Goal: Find specific page/section: Find specific page/section

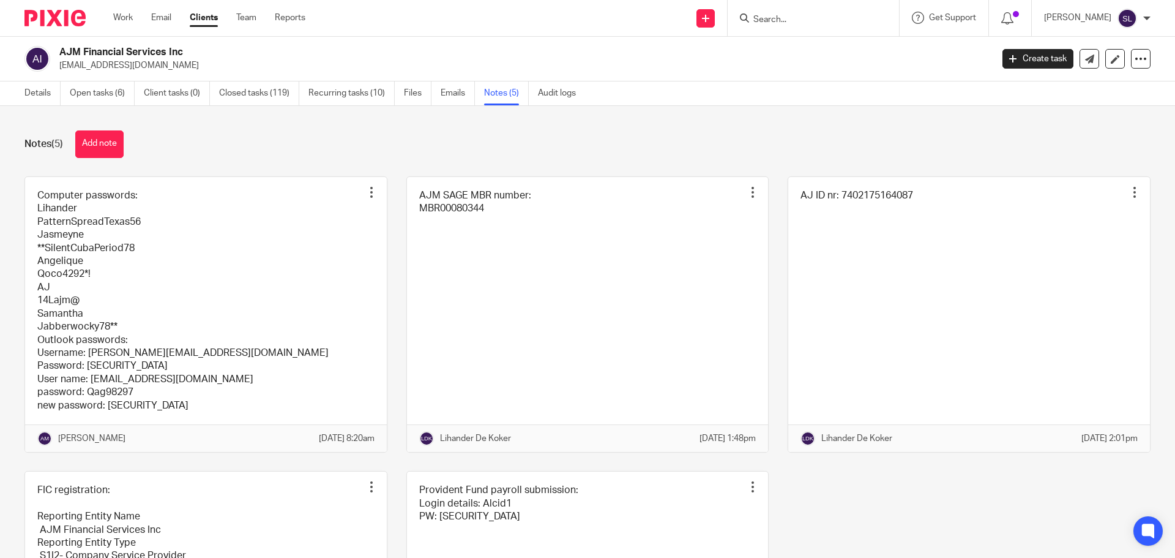
click at [740, 15] on icon at bounding box center [744, 17] width 9 height 9
click at [755, 21] on input "Search" at bounding box center [807, 20] width 110 height 11
type input "pulse"
click at [804, 51] on link at bounding box center [853, 53] width 207 height 28
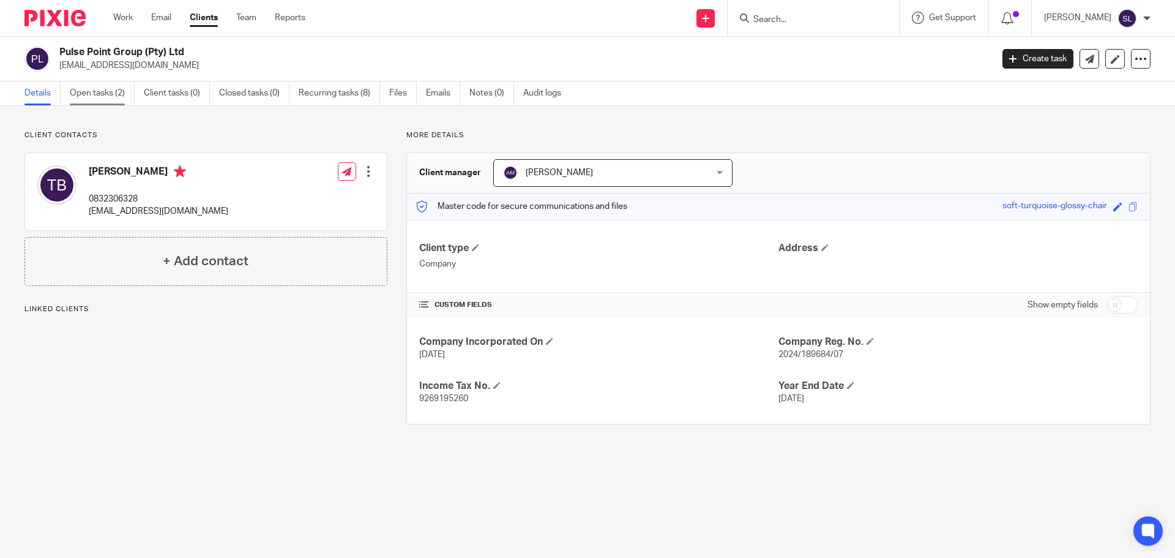
click at [121, 89] on link "Open tasks (2)" at bounding box center [102, 93] width 65 height 24
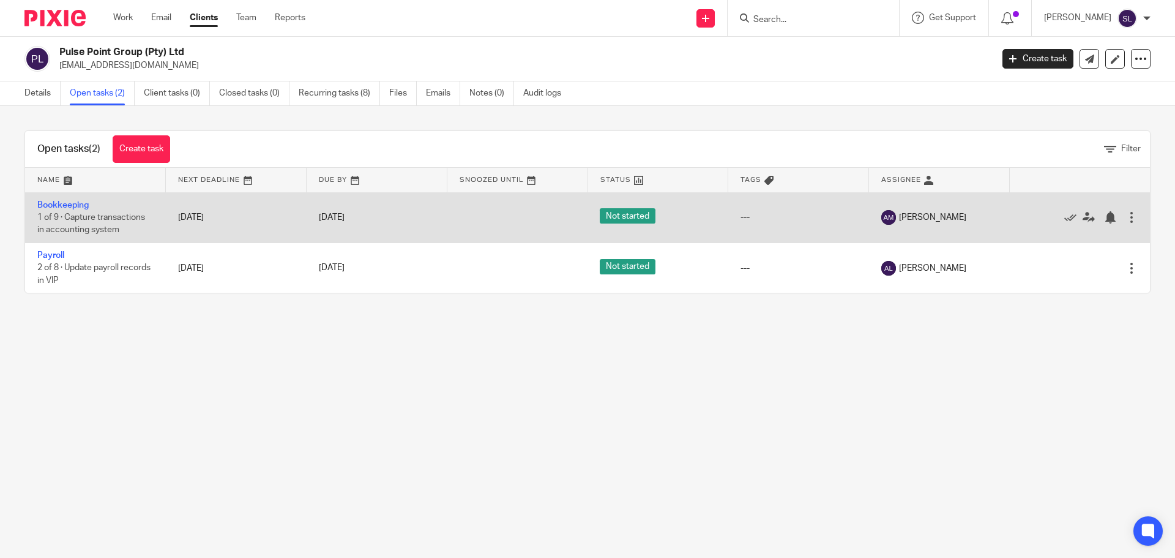
click at [144, 205] on td "Bookkeeping 1 of 9 · Capture transactions in accounting system" at bounding box center [95, 217] width 141 height 50
